Goal: Check status: Check status

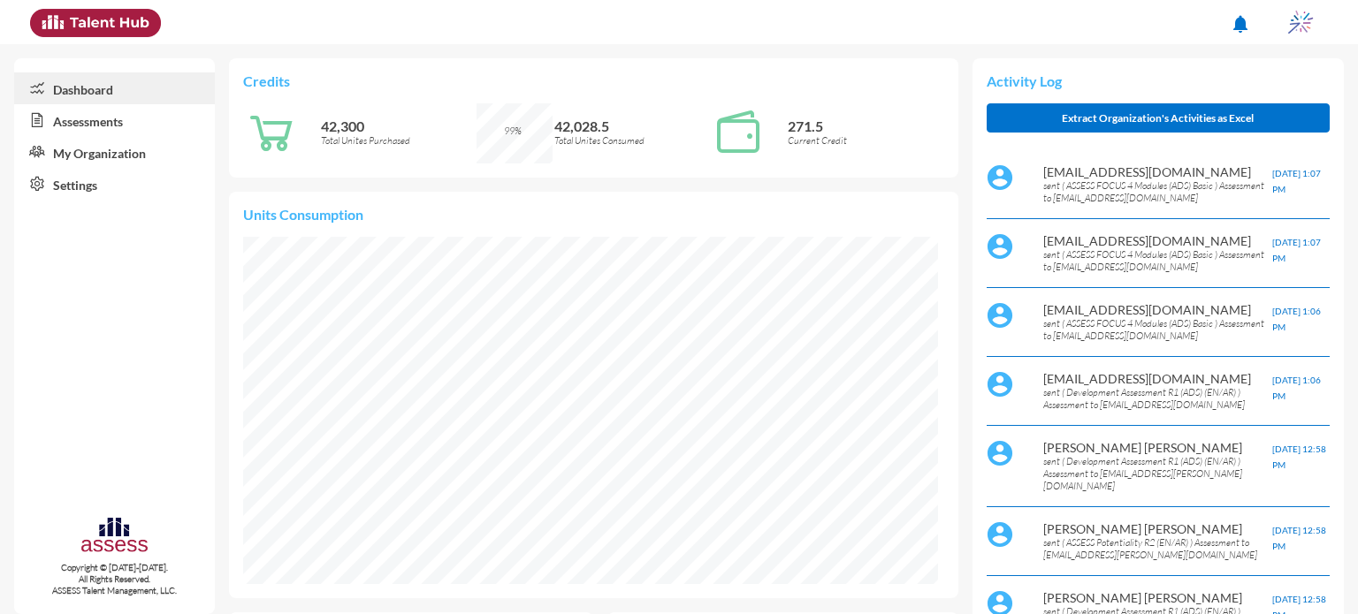
scroll to position [156, 332]
click at [96, 124] on link "Assessments" at bounding box center [114, 120] width 201 height 32
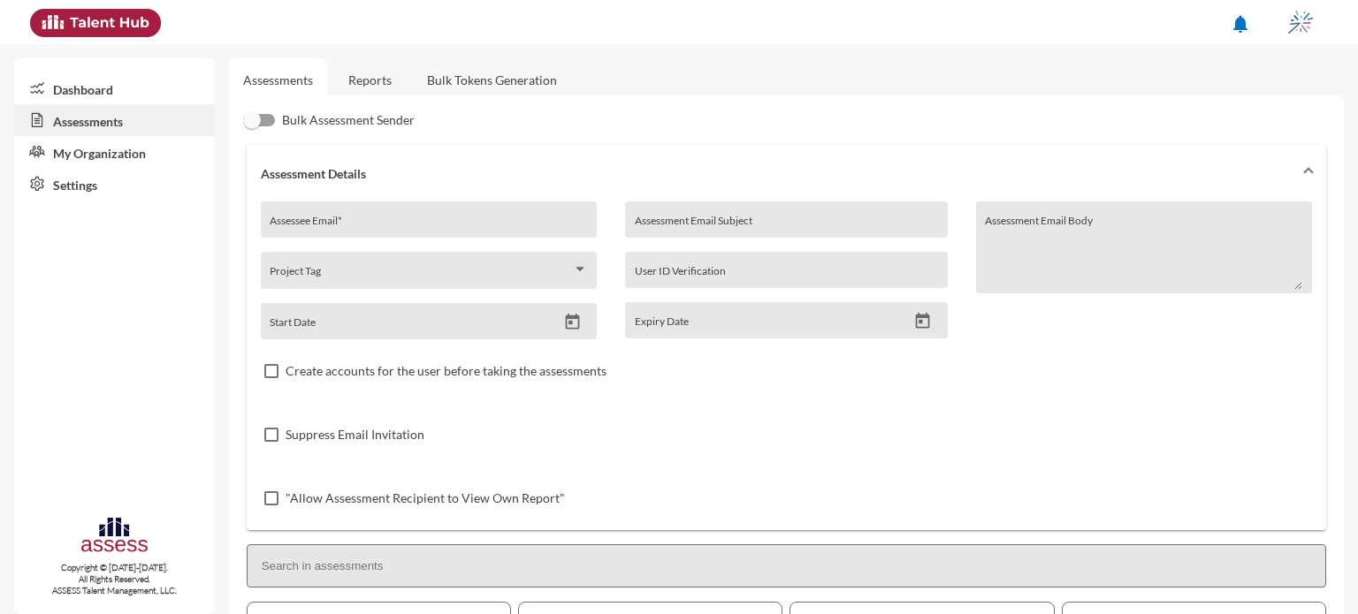
click at [368, 73] on link "Reports" at bounding box center [370, 79] width 72 height 43
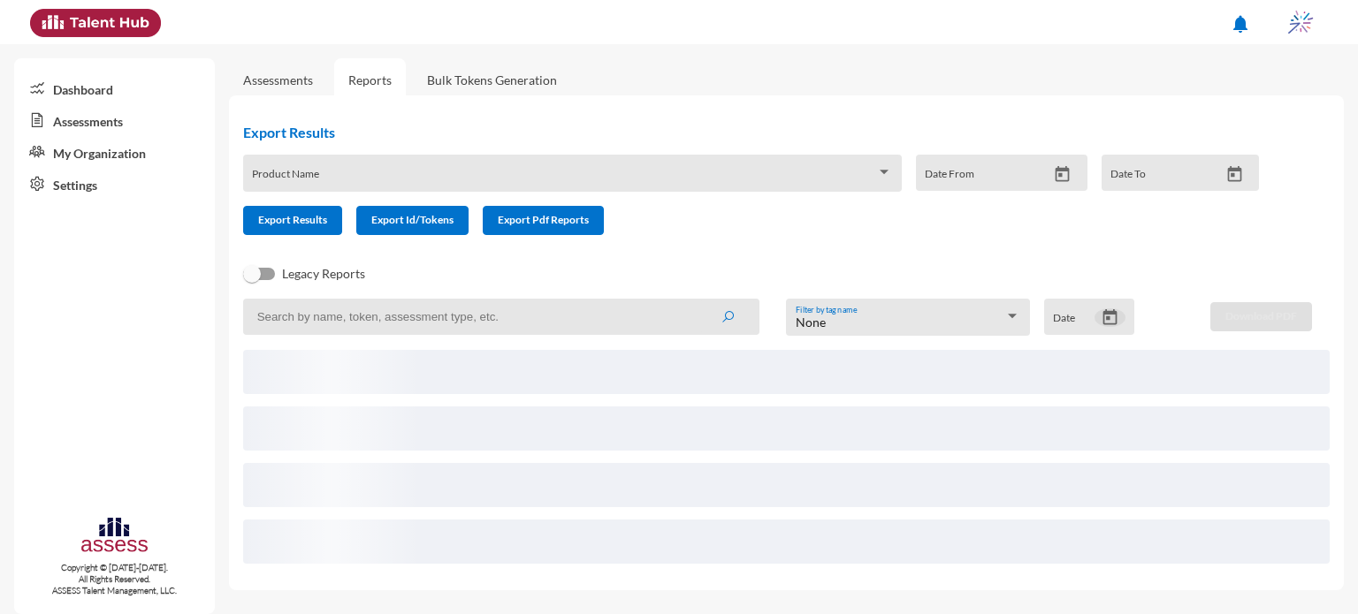
click at [1117, 318] on icon "Open calendar" at bounding box center [1110, 318] width 19 height 19
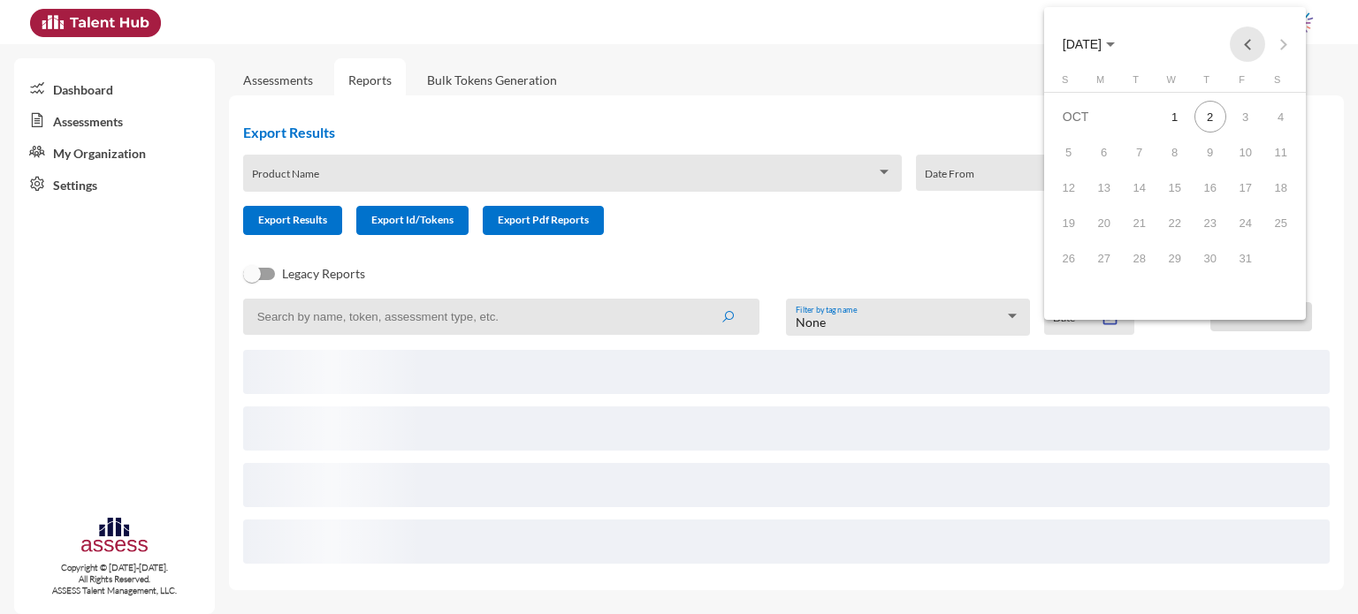
click at [1243, 45] on button "Previous month" at bounding box center [1247, 44] width 35 height 35
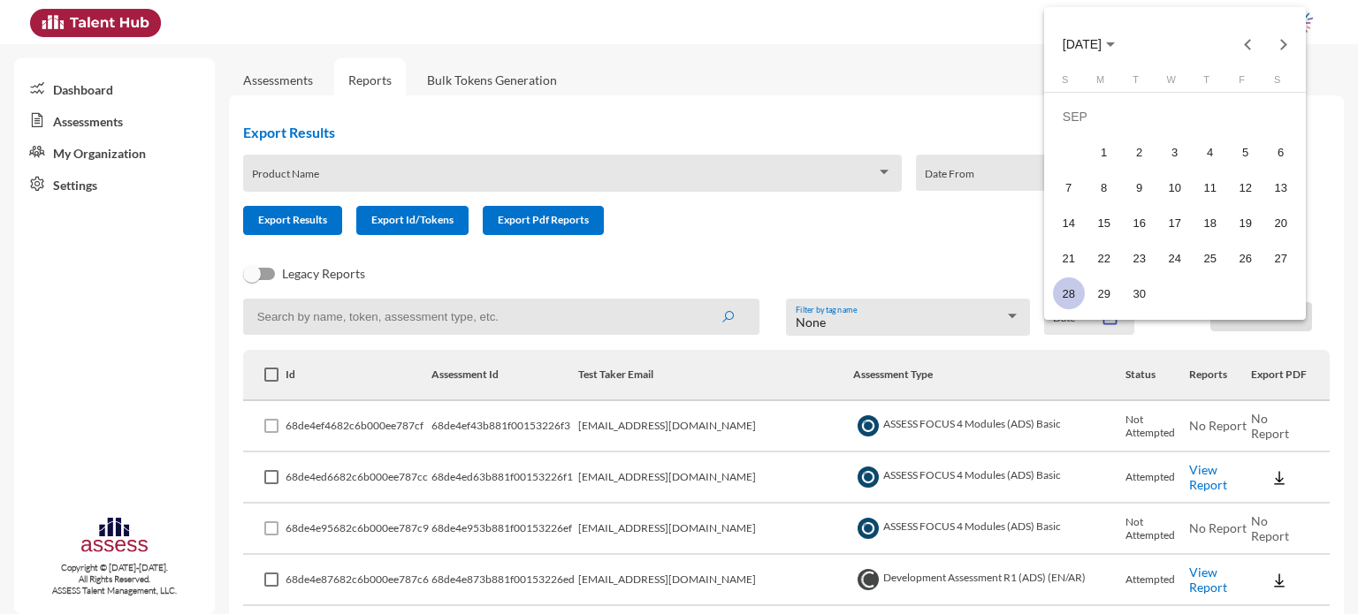
click at [1061, 286] on div "28" at bounding box center [1069, 294] width 32 height 32
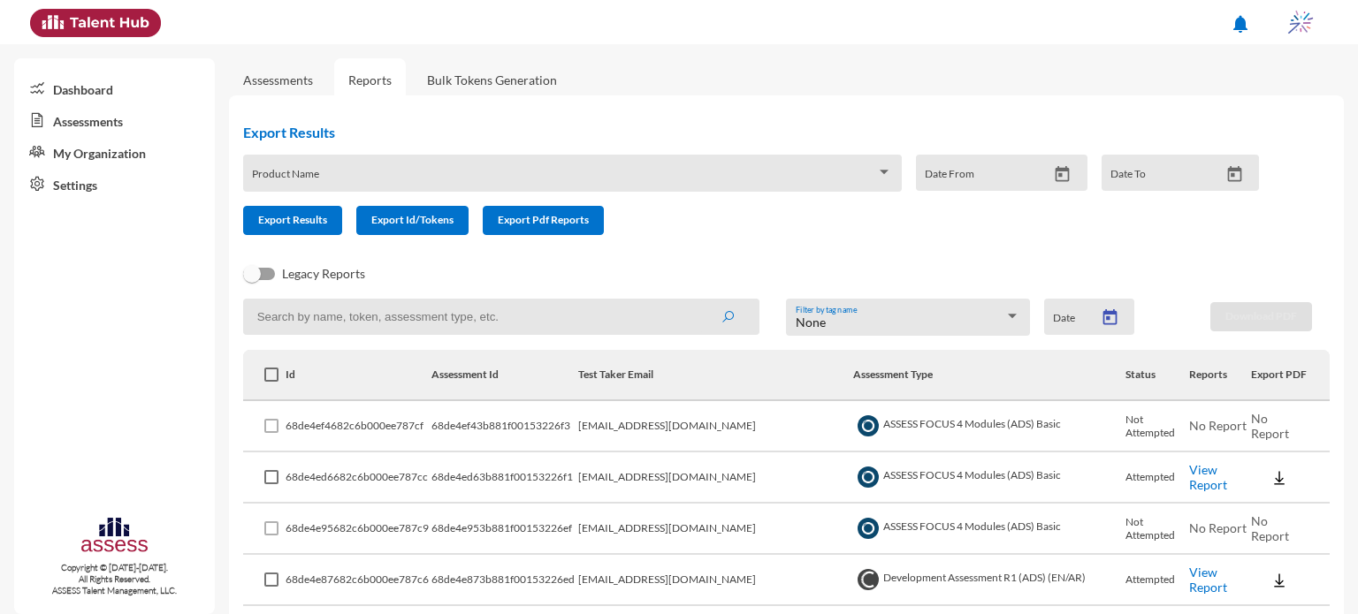
type input "9/28/2025"
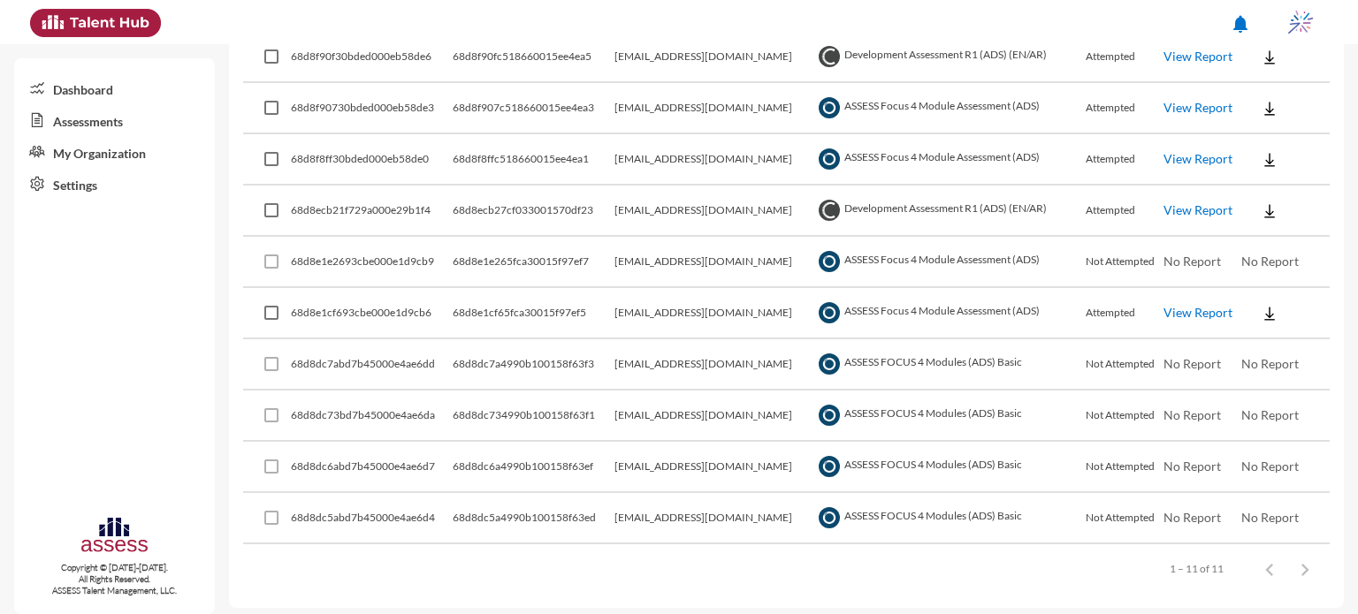
scroll to position [425, 0]
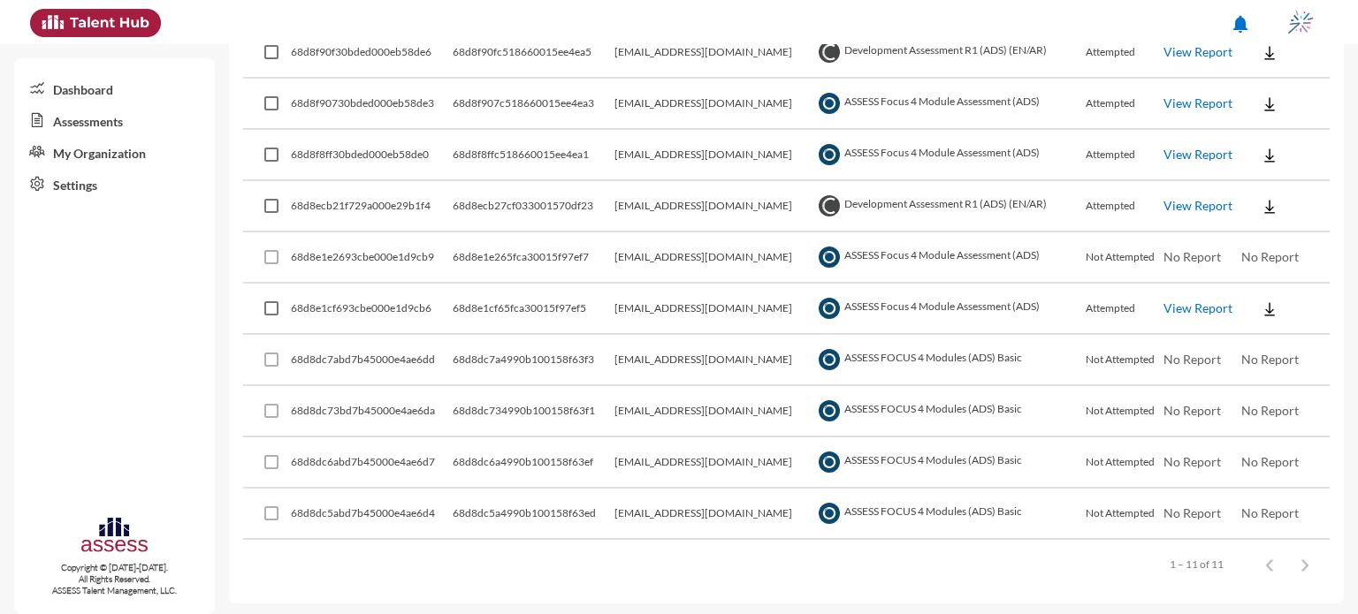
click at [1188, 303] on link "View Report" at bounding box center [1197, 308] width 69 height 15
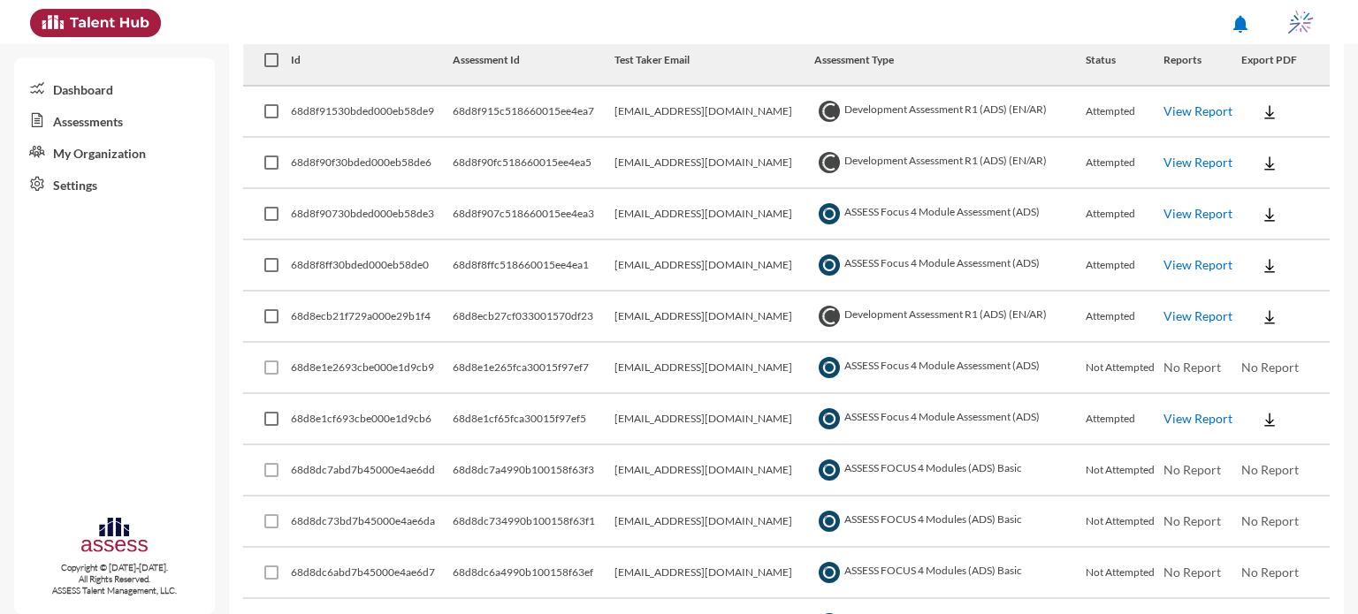
scroll to position [313, 0]
click at [1215, 264] on link "View Report" at bounding box center [1197, 266] width 69 height 15
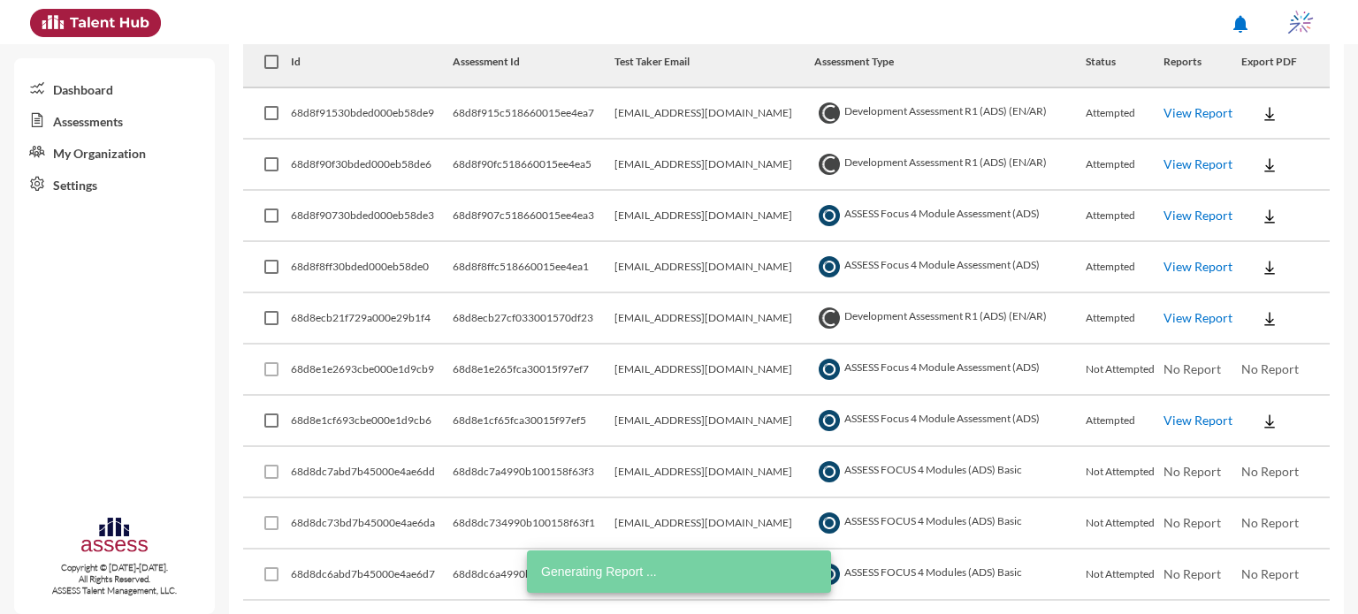
click at [1179, 218] on link "View Report" at bounding box center [1197, 215] width 69 height 15
